Goal: Task Accomplishment & Management: Manage account settings

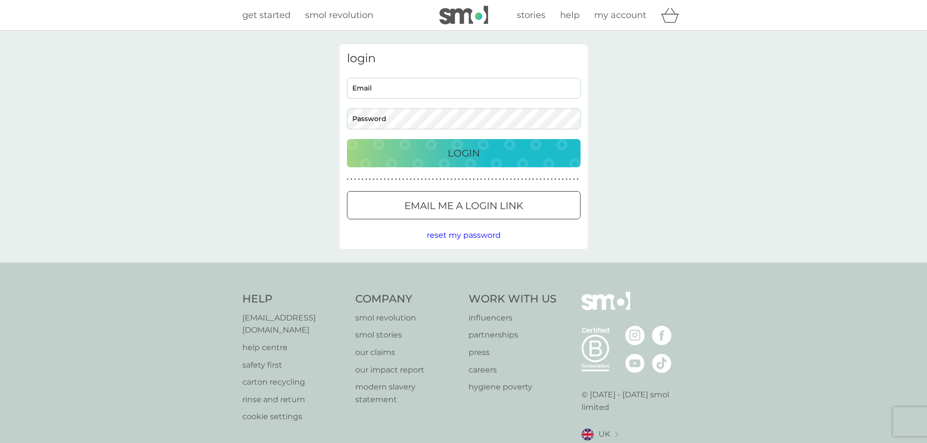
type input "[PERSON_NAME][EMAIL_ADDRESS][PERSON_NAME][PERSON_NAME][DOMAIN_NAME]"
click at [467, 154] on p "Login" at bounding box center [464, 153] width 32 height 16
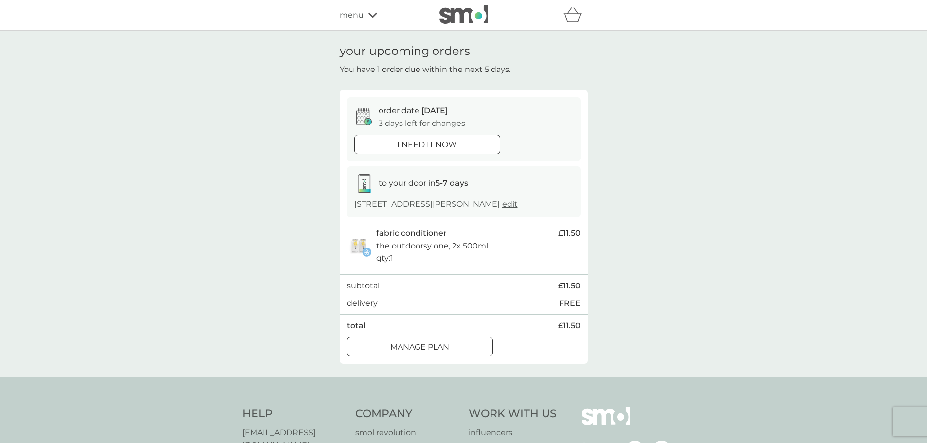
click at [440, 348] on p "Manage plan" at bounding box center [419, 347] width 59 height 13
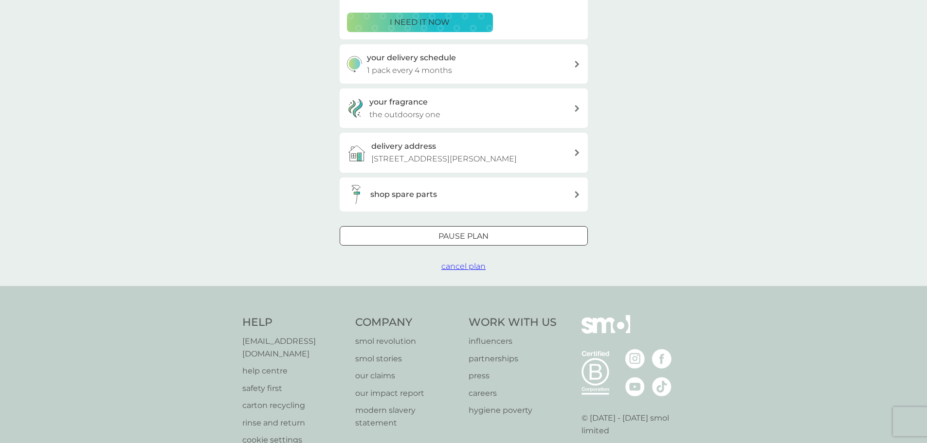
scroll to position [195, 0]
click at [458, 267] on span "cancel plan" at bounding box center [463, 265] width 44 height 9
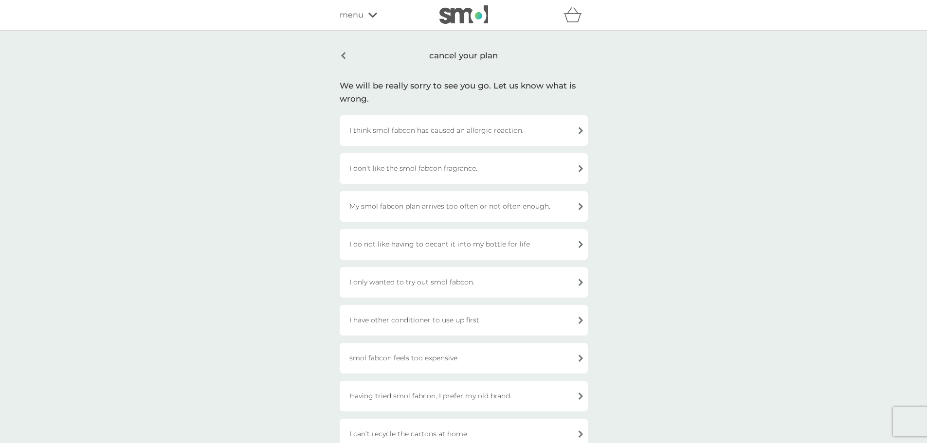
scroll to position [49, 0]
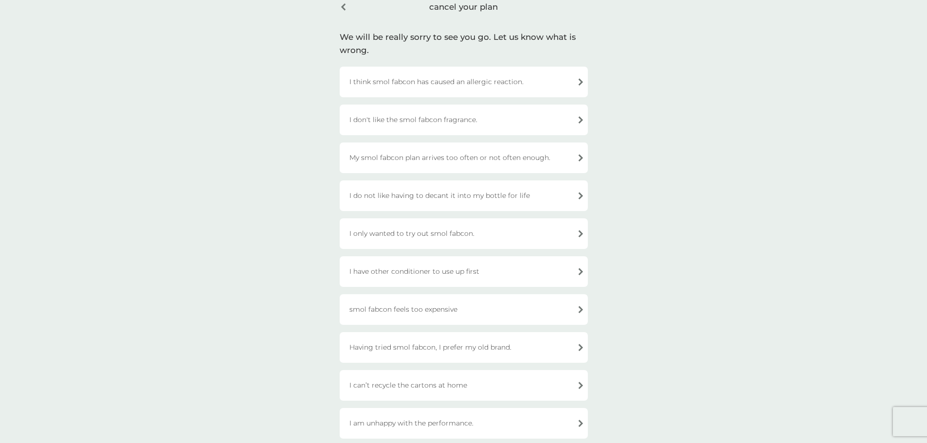
click at [430, 118] on div "I don't like the smol fabcon fragrance." at bounding box center [464, 120] width 248 height 31
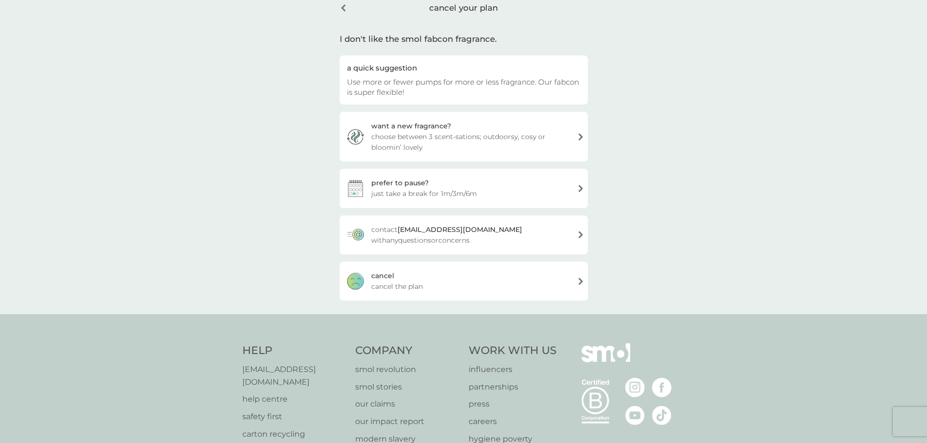
click at [402, 289] on span "cancel the plan" at bounding box center [397, 286] width 52 height 11
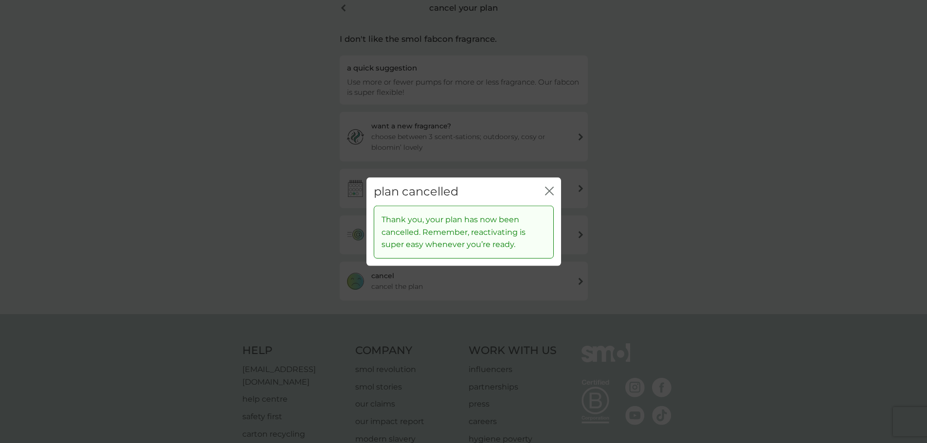
drag, startPoint x: 280, startPoint y: 246, endPoint x: 295, endPoint y: 235, distance: 19.5
click at [280, 246] on div "plan cancelled close Thank you, your plan has now been cancelled. Remember, rea…" at bounding box center [463, 221] width 927 height 443
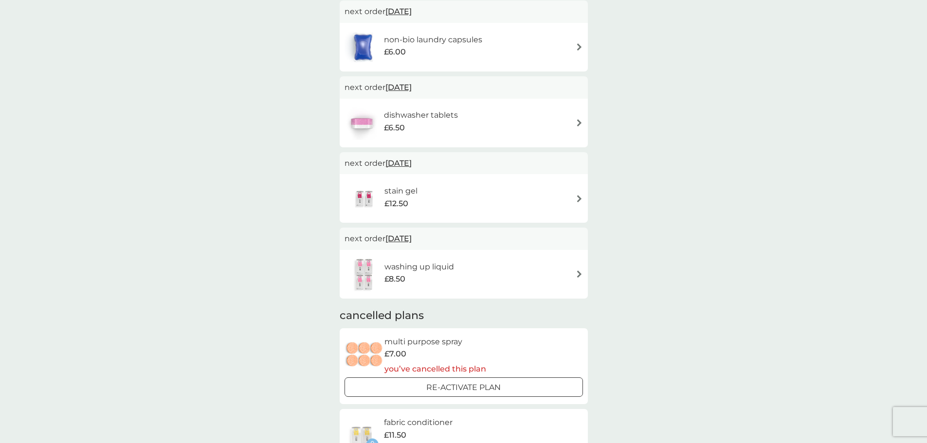
scroll to position [176, 0]
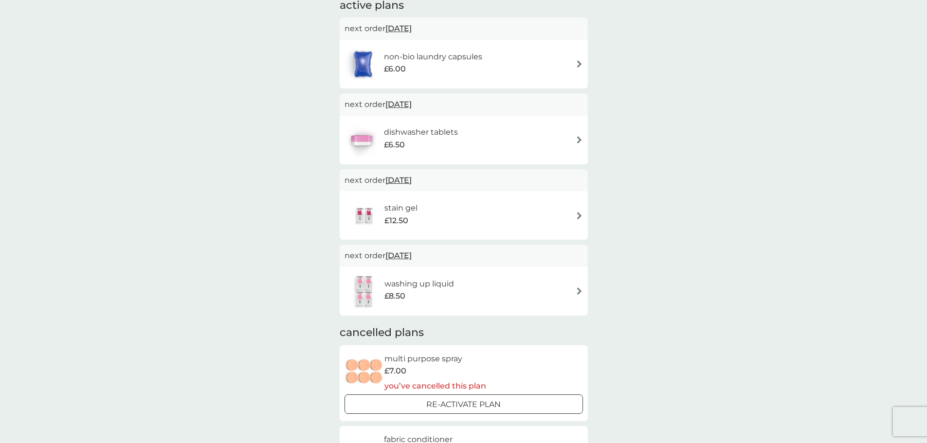
click at [579, 289] on img at bounding box center [579, 291] width 7 height 7
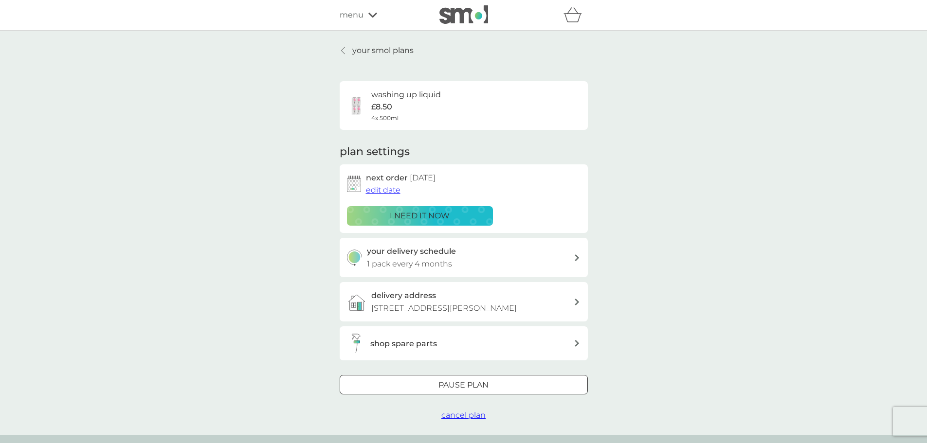
click at [462, 417] on span "cancel plan" at bounding box center [463, 415] width 44 height 9
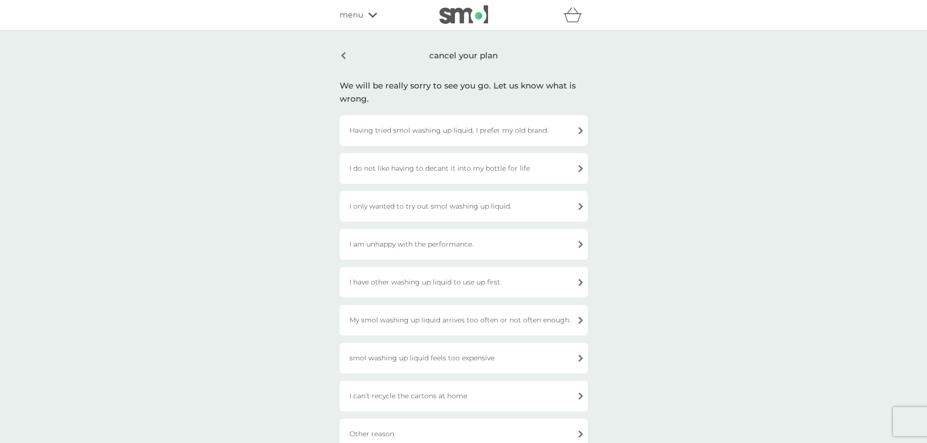
click at [341, 58] on div "cancel your plan" at bounding box center [464, 55] width 248 height 23
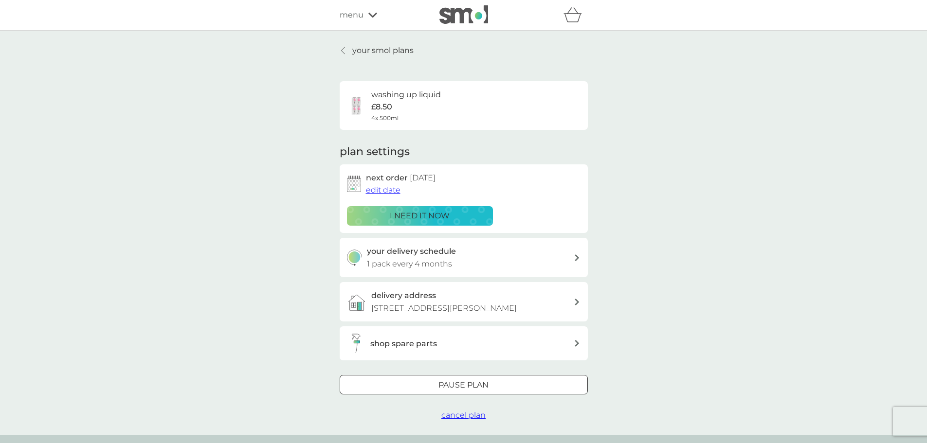
click at [368, 190] on span "edit date" at bounding box center [383, 189] width 35 height 9
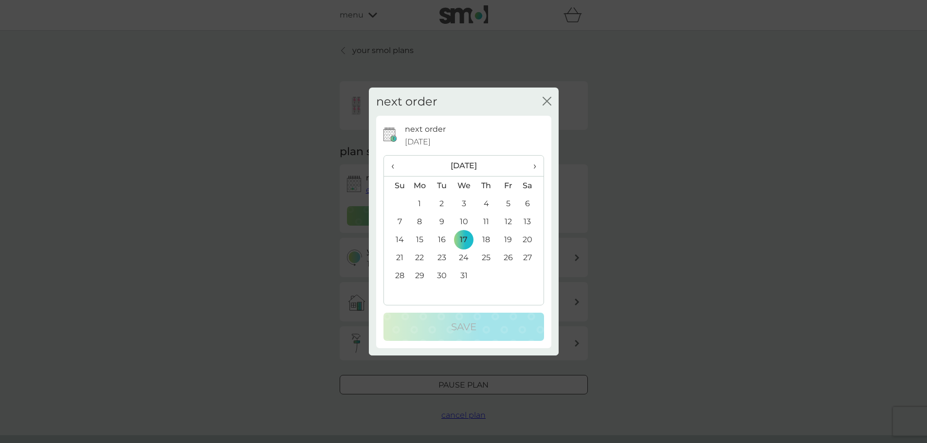
click at [534, 165] on span "›" at bounding box center [531, 166] width 10 height 20
click at [418, 224] on td "2" at bounding box center [420, 222] width 22 height 18
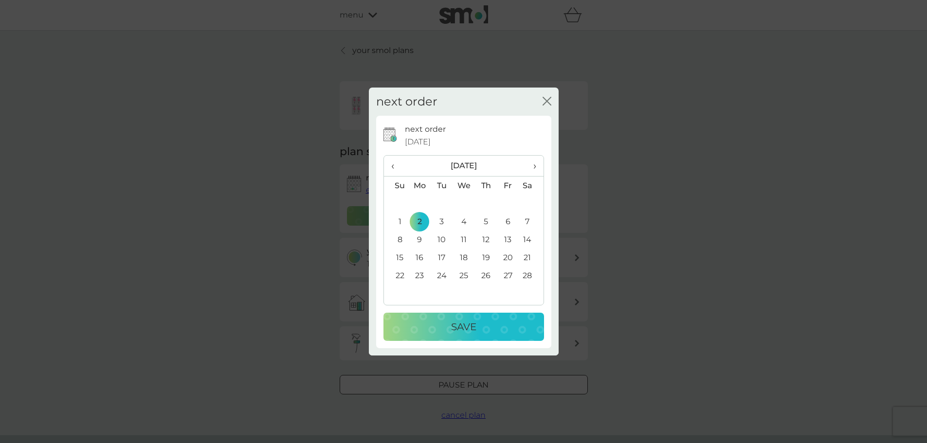
click at [450, 329] on div "Save" at bounding box center [463, 327] width 141 height 16
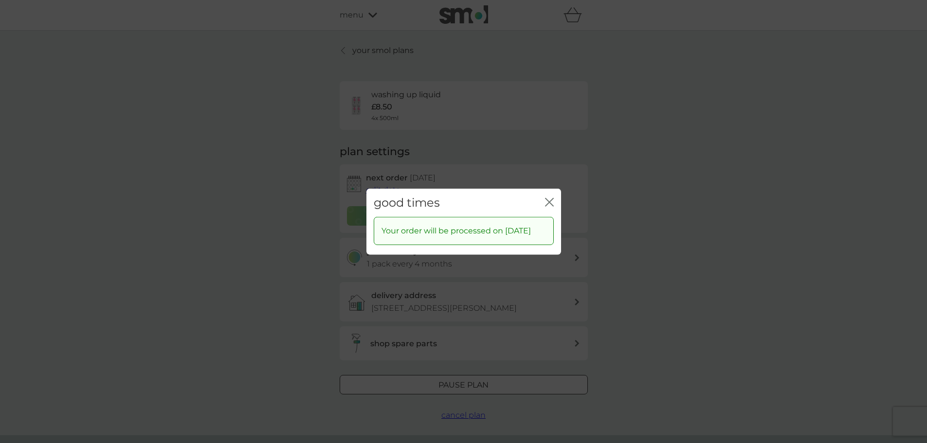
click at [549, 198] on icon "close" at bounding box center [551, 202] width 4 height 8
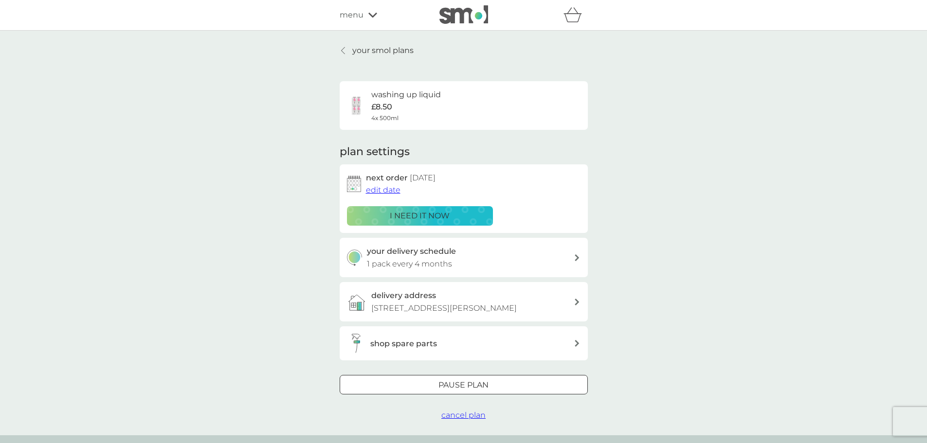
click at [362, 50] on p "your smol plans" at bounding box center [382, 50] width 61 height 13
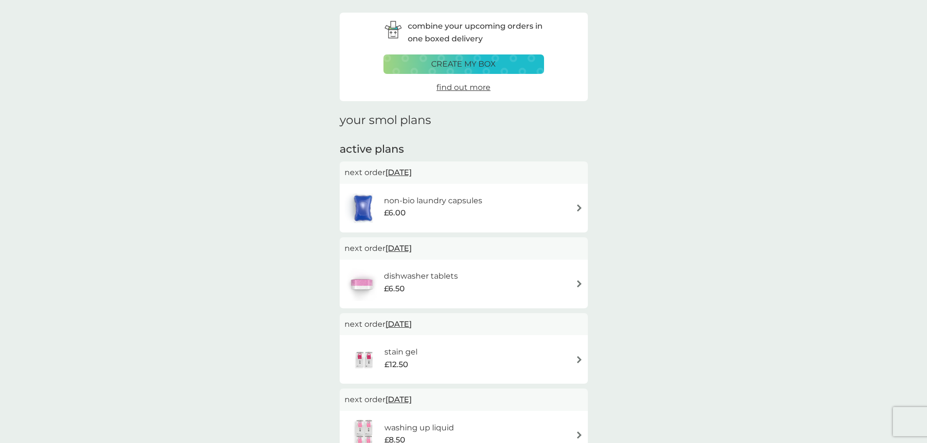
scroll to position [49, 0]
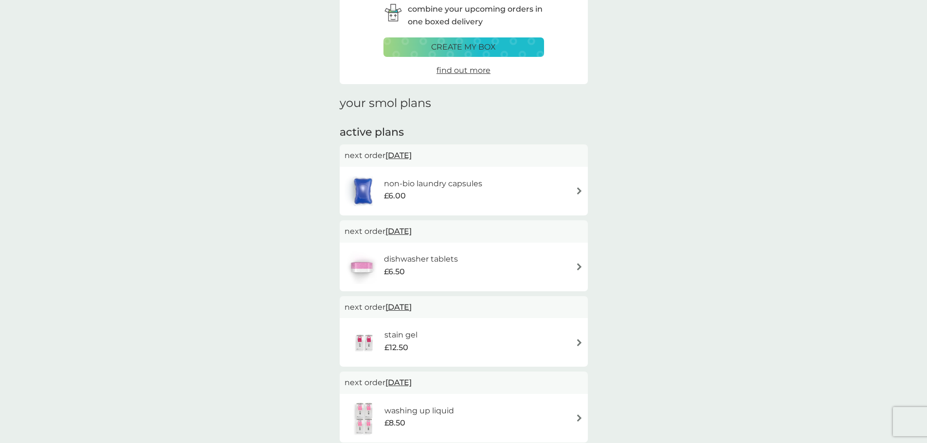
click at [476, 184] on h6 "non-bio laundry capsules" at bounding box center [433, 184] width 98 height 13
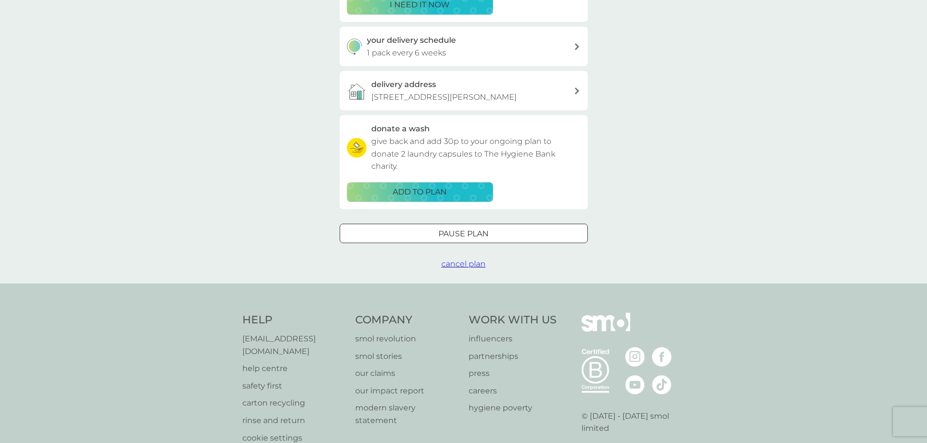
scroll to position [243, 0]
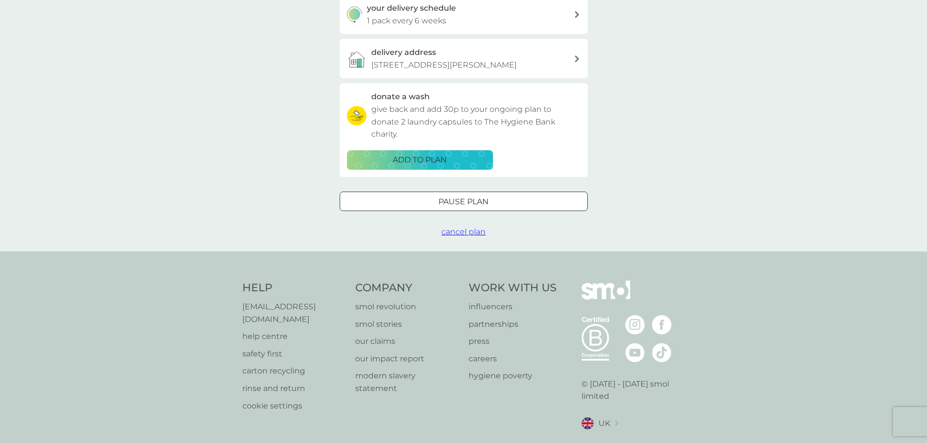
click at [470, 235] on span "cancel plan" at bounding box center [463, 231] width 44 height 9
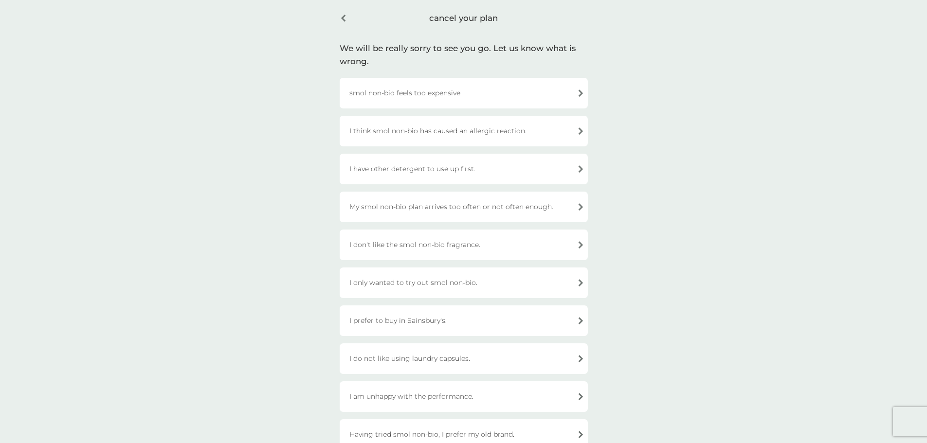
scroll to position [146, 0]
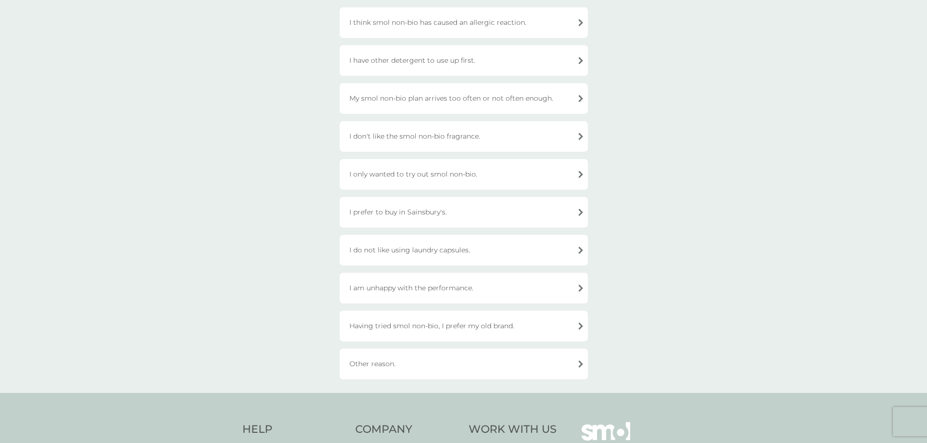
click at [415, 371] on div "Other reason." at bounding box center [464, 364] width 248 height 31
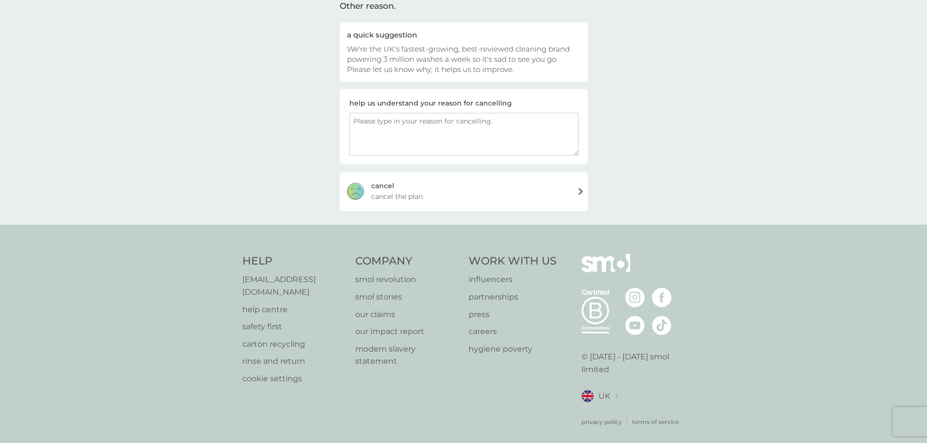
click at [411, 127] on textarea at bounding box center [463, 134] width 229 height 43
type textarea "trying another brand"
click at [506, 193] on div "cancel cancel the plan" at bounding box center [464, 191] width 248 height 39
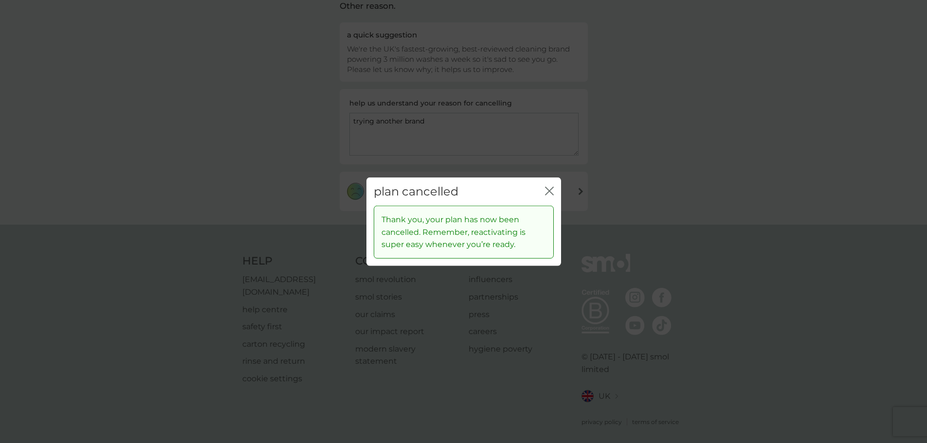
click at [554, 194] on div "plan cancelled close" at bounding box center [463, 191] width 195 height 29
click at [553, 189] on icon "close" at bounding box center [549, 190] width 9 height 9
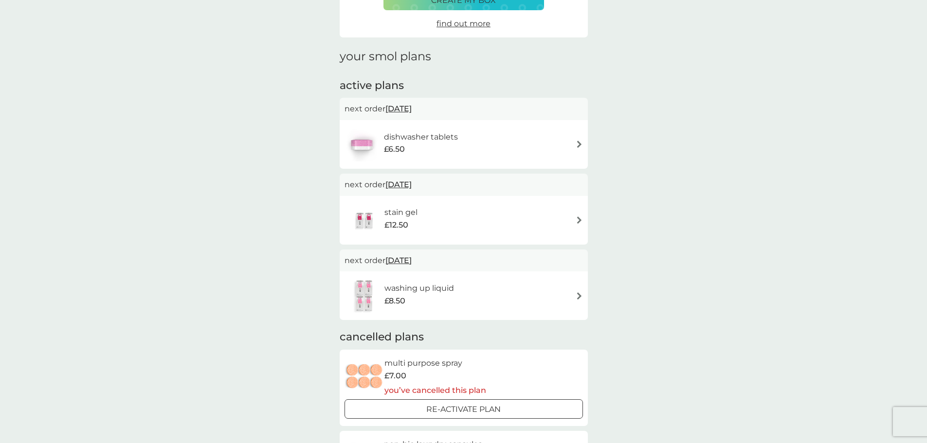
scroll to position [97, 0]
